Goal: Navigation & Orientation: Find specific page/section

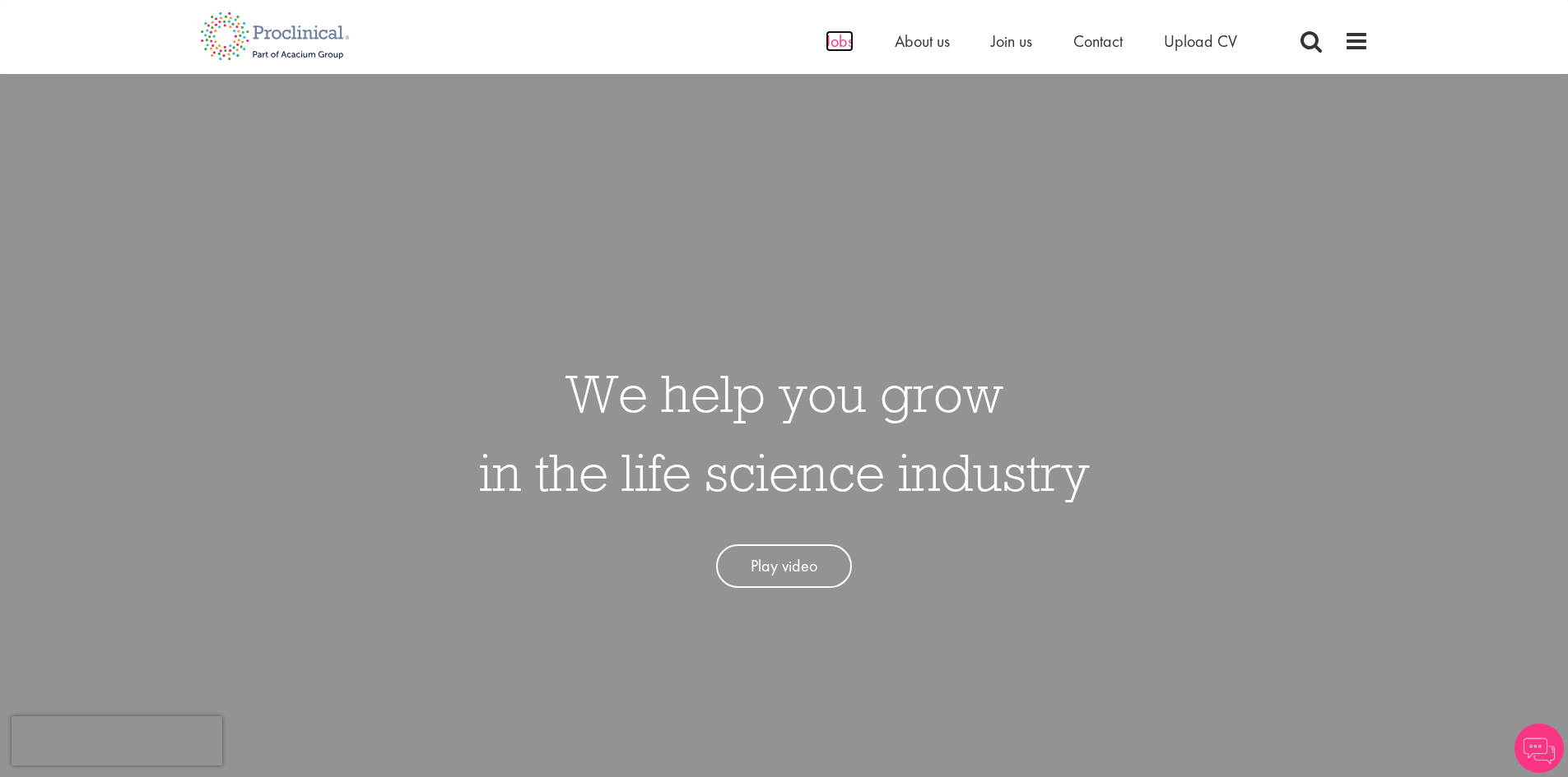
click at [839, 32] on span "Jobs" at bounding box center [840, 41] width 28 height 21
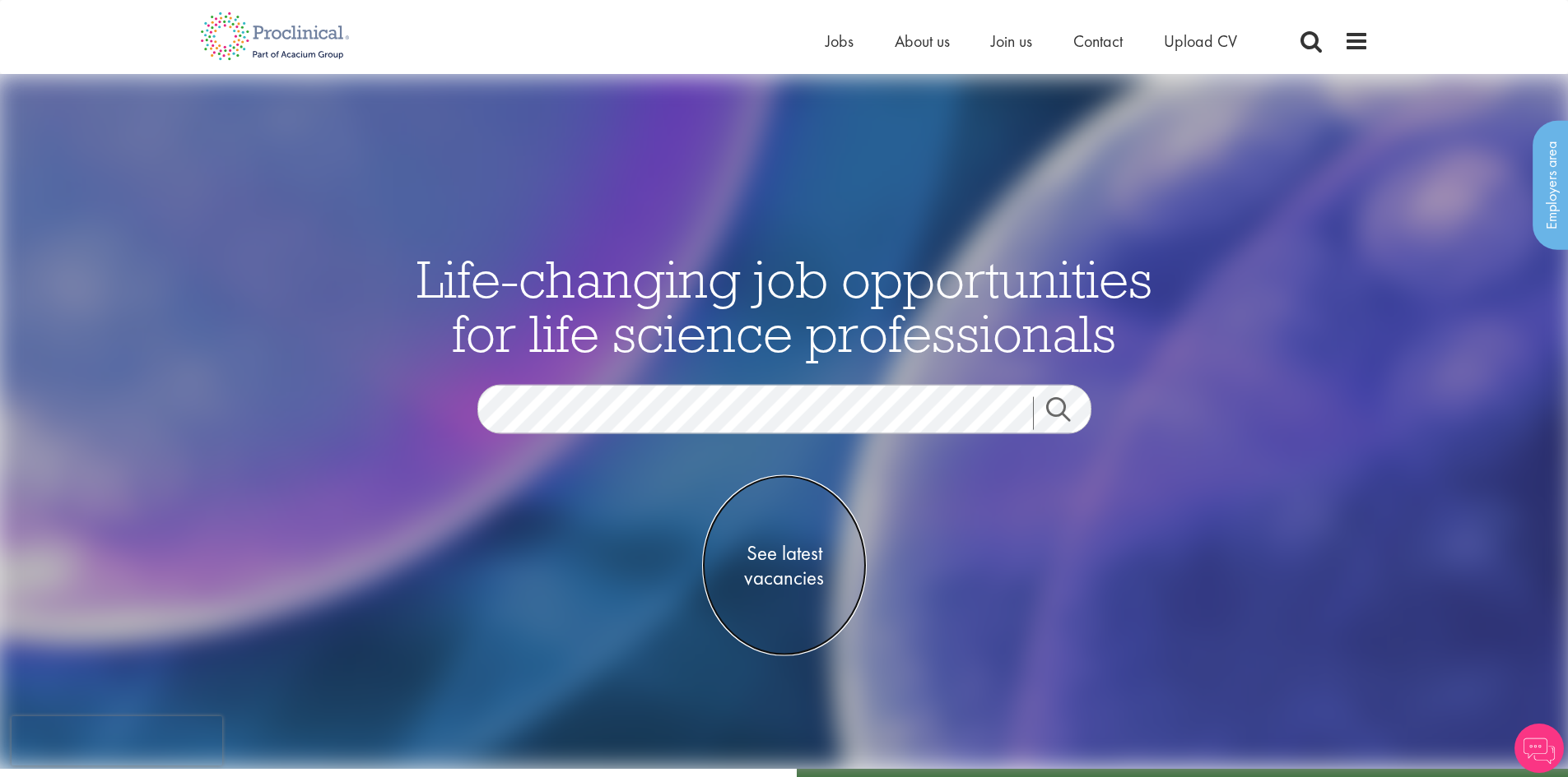
click at [813, 566] on span "See latest vacancies" at bounding box center [784, 564] width 164 height 49
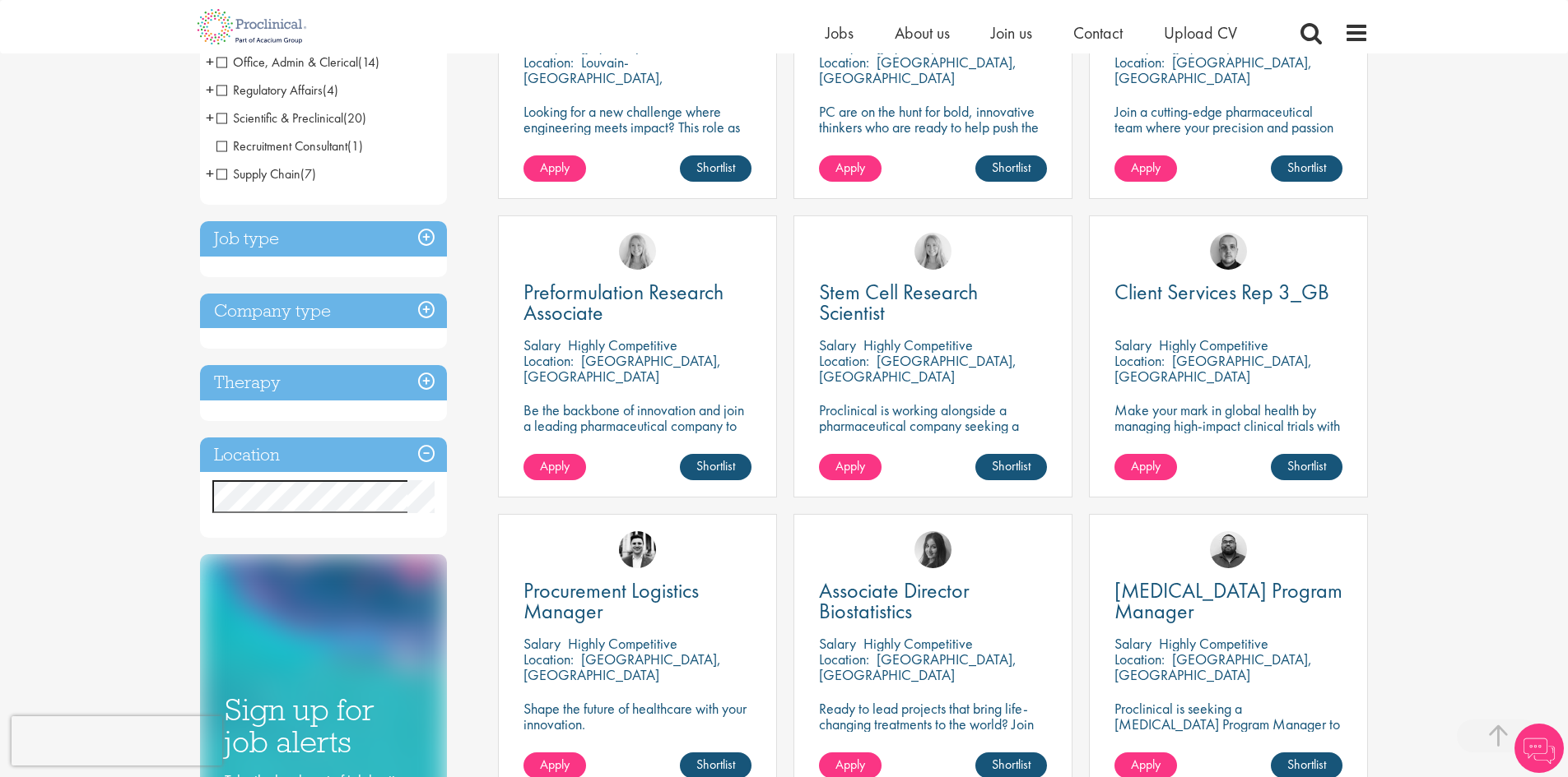
scroll to position [494, 0]
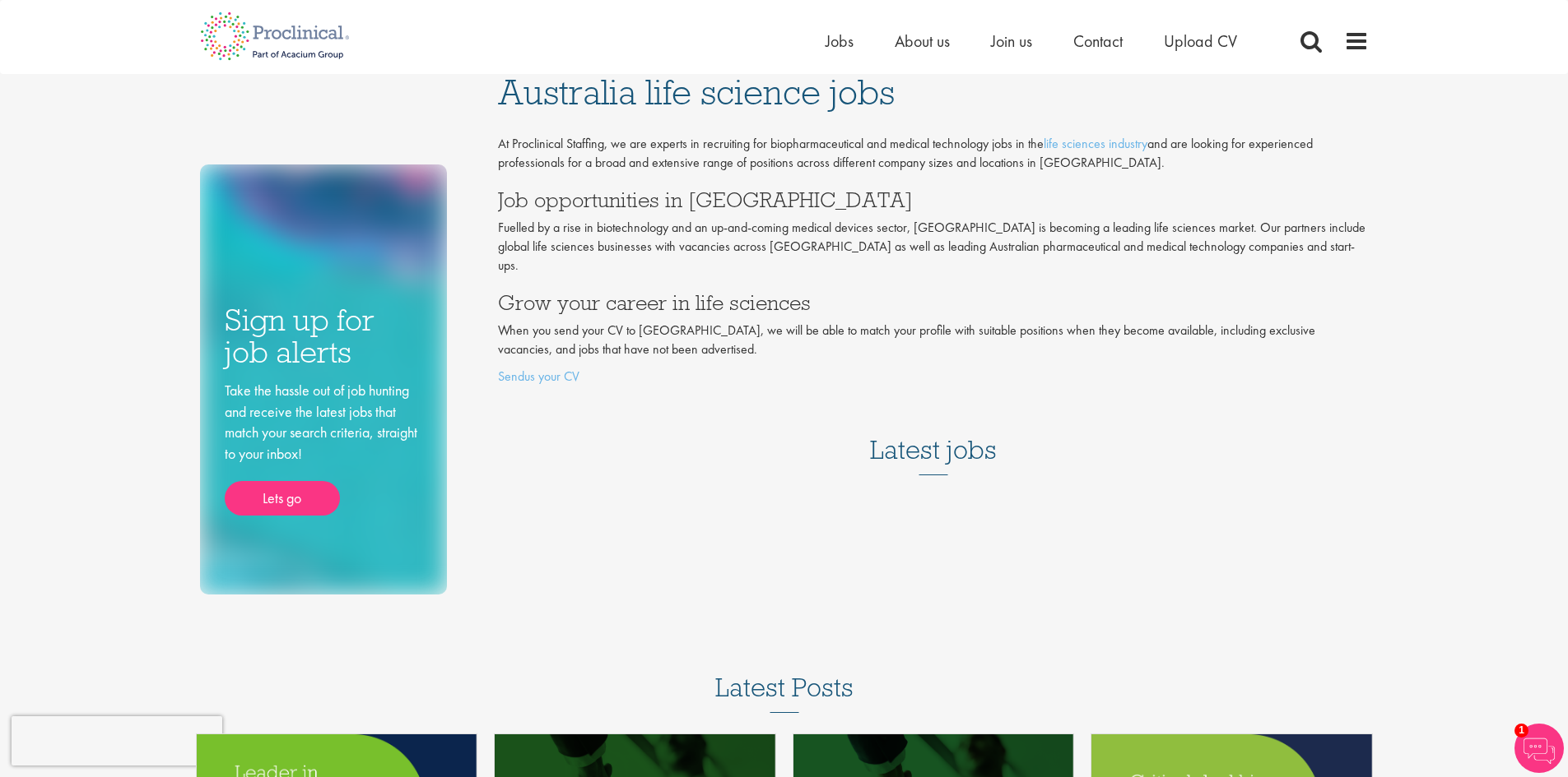
click at [936, 415] on h3 "Latest jobs" at bounding box center [934, 434] width 126 height 81
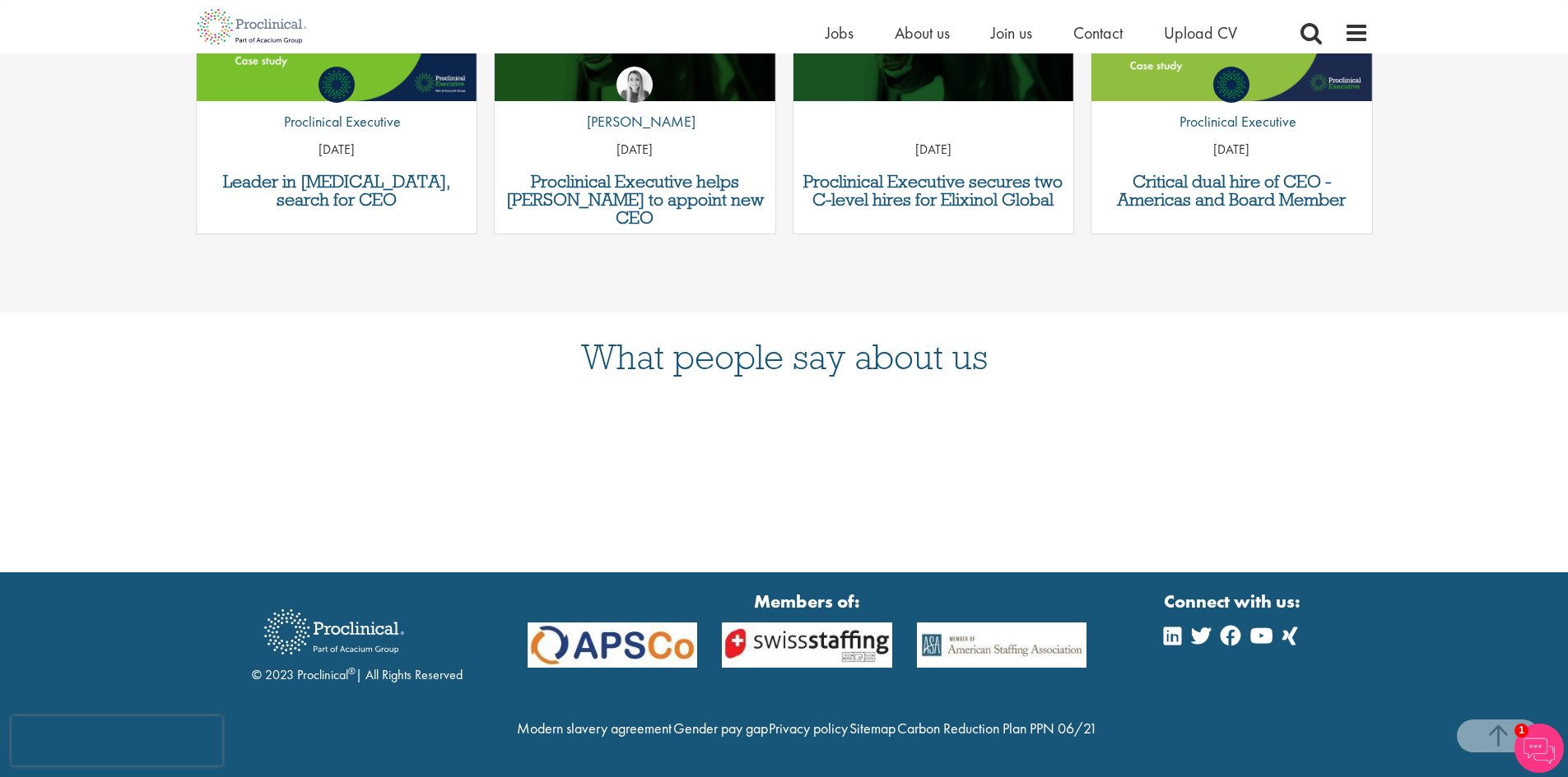
scroll to position [794, 0]
